Goal: Information Seeking & Learning: Learn about a topic

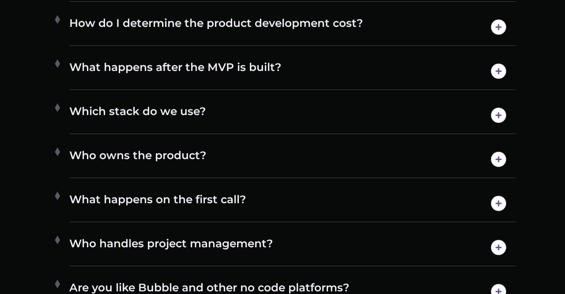
scroll to position [4406, 0]
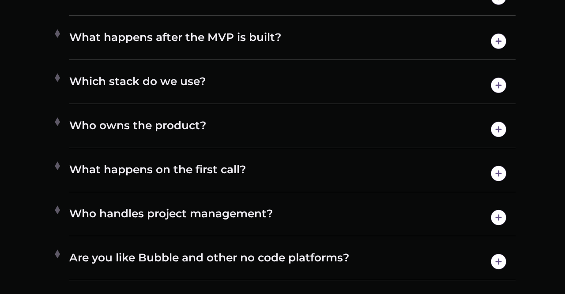
click at [288, 127] on h4 "Who owns the product?" at bounding box center [292, 129] width 446 height 23
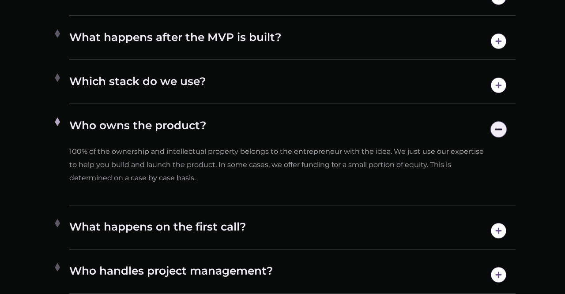
click at [301, 74] on div "Which stack do we use? We have a diverse range of expertise when it comes to te…" at bounding box center [292, 85] width 446 height 37
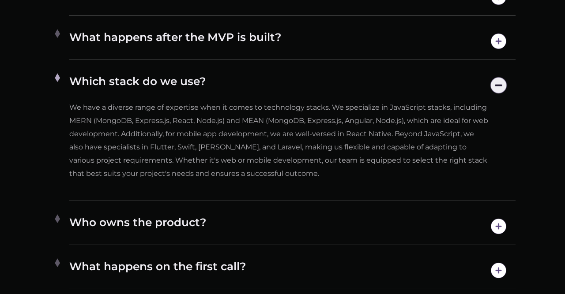
click at [301, 74] on div "Which stack do we use? We have a diverse range of expertise when it comes to te…" at bounding box center [292, 134] width 446 height 134
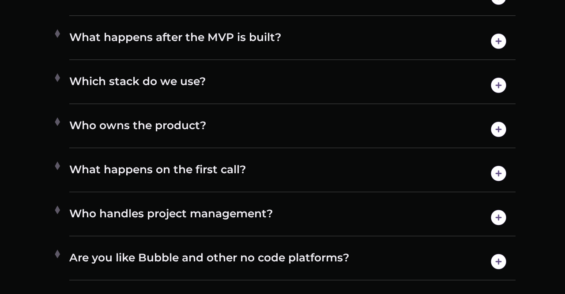
click at [315, 54] on div "What happens after the MVP is built? Once the product is developed, we’ll help …" at bounding box center [292, 41] width 446 height 37
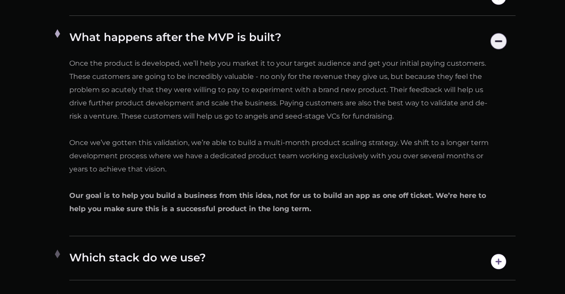
click at [315, 54] on div "What happens after the MVP is built? Once the product is developed, we’ll help …" at bounding box center [292, 130] width 446 height 214
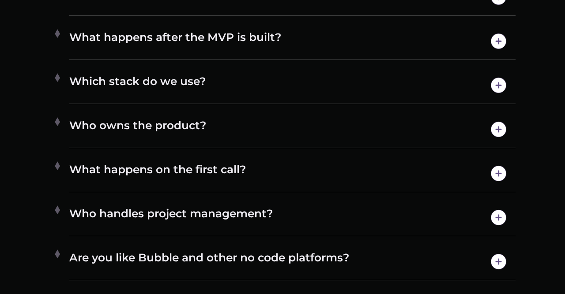
scroll to position [4459, 0]
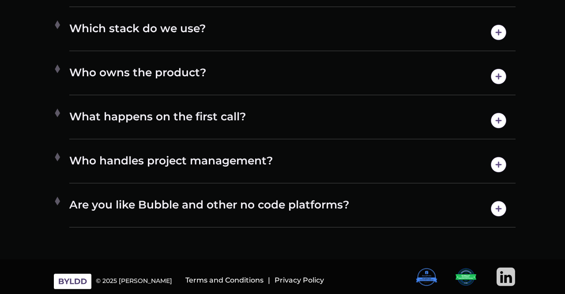
click at [272, 209] on h4 "Are you like Bubble and other no code platforms?" at bounding box center [292, 209] width 446 height 23
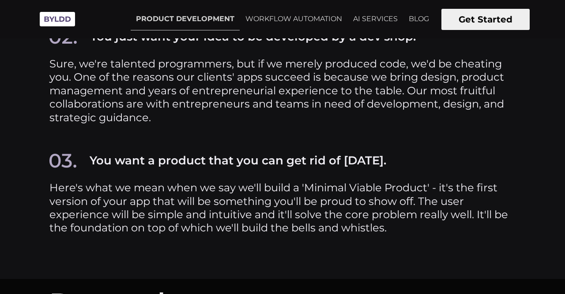
scroll to position [3403, 0]
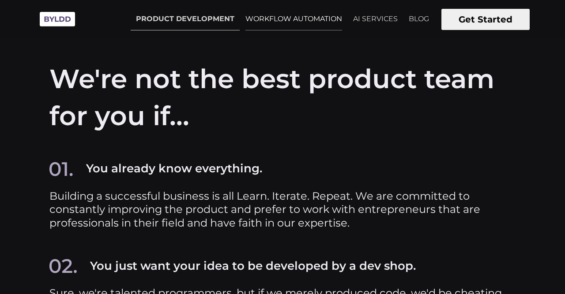
click at [293, 26] on link "WORKFLOW AUTOMATION" at bounding box center [293, 19] width 107 height 22
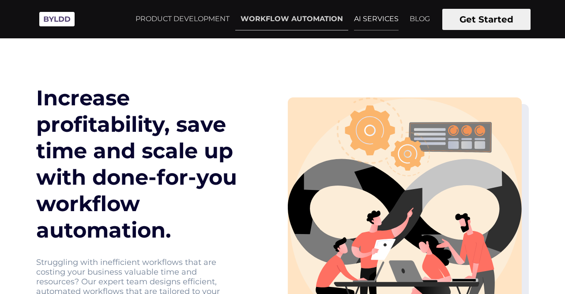
click at [363, 24] on link "AI SERVICES" at bounding box center [376, 19] width 55 height 22
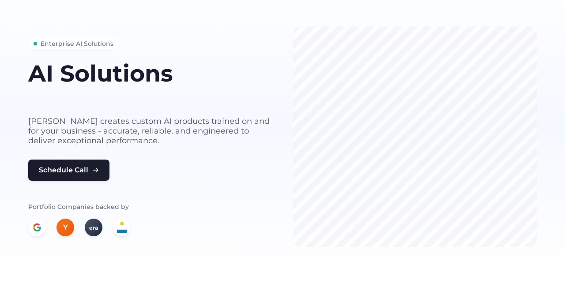
scroll to position [46, 0]
